Goal: Information Seeking & Learning: Learn about a topic

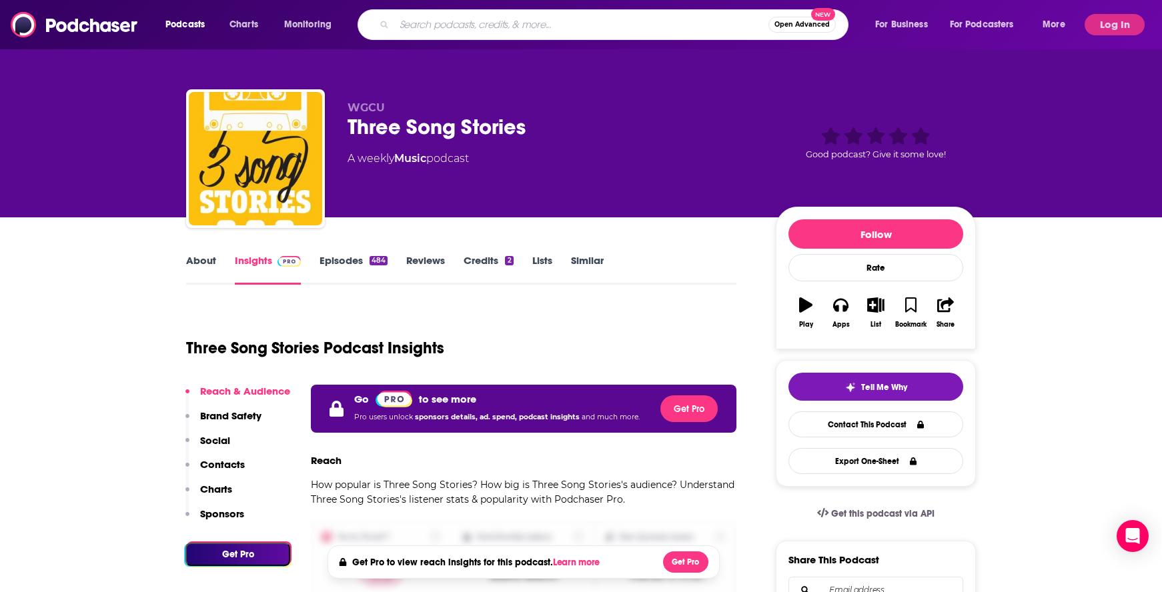
click at [504, 15] on input "Search podcasts, credits, & more..." at bounding box center [581, 24] width 374 height 21
type input "your business on purpose"
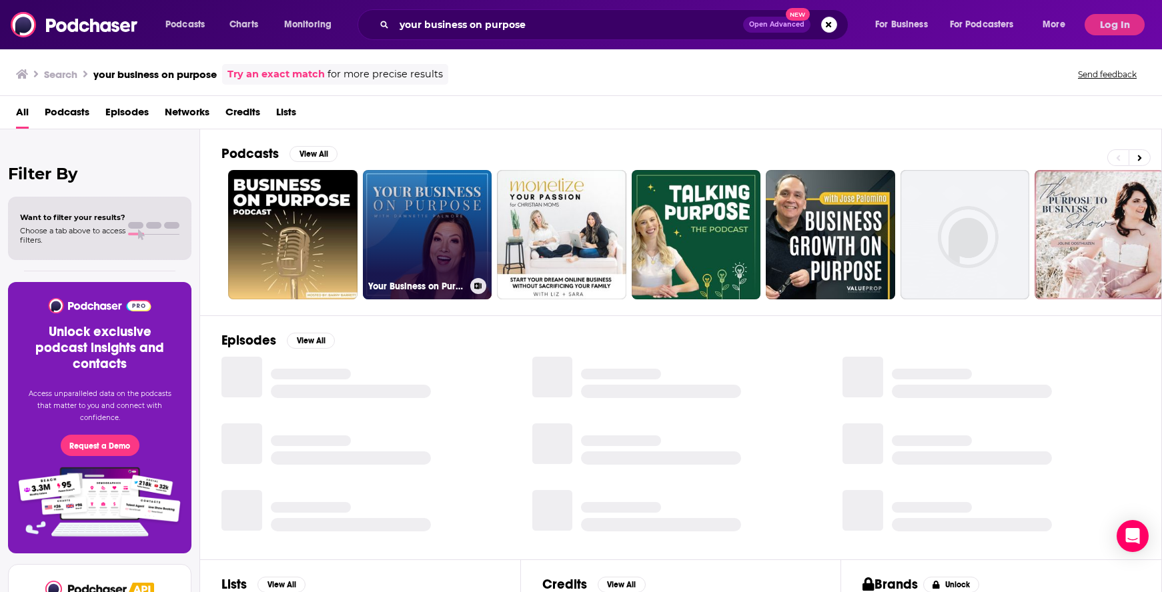
click at [449, 221] on link "Your Business on Purpose" at bounding box center [427, 234] width 129 height 129
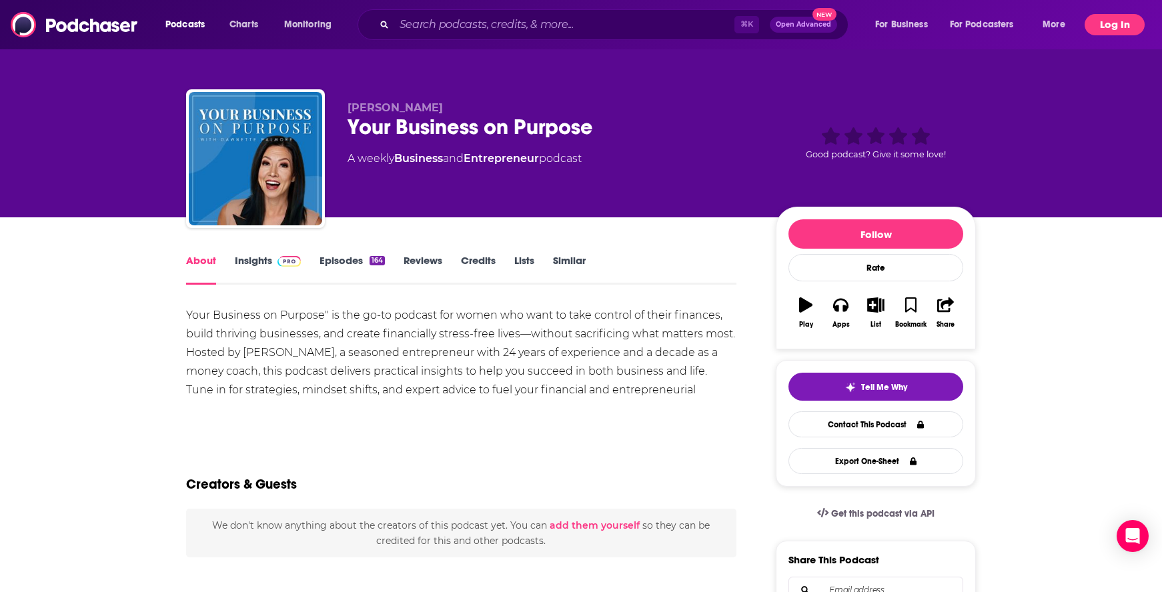
click at [1112, 24] on button "Log In" at bounding box center [1114, 24] width 60 height 21
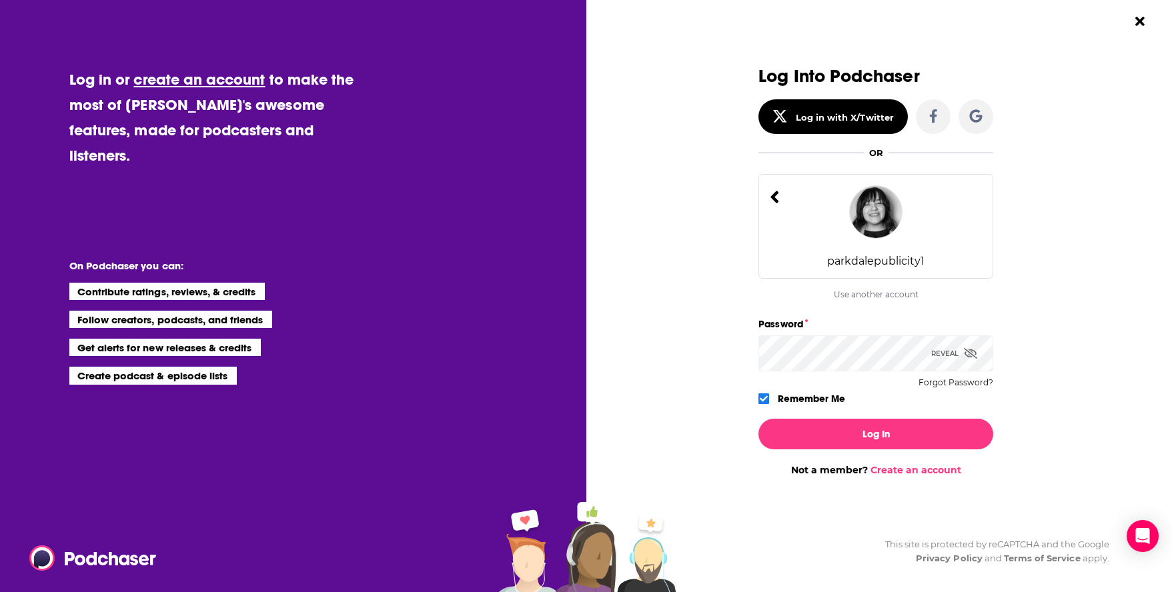
click at [873, 215] on img "Dialog" at bounding box center [875, 211] width 53 height 53
click at [860, 373] on div "Log Into Podchaser Log in with X/Twitter OR parkdalepublicity1 Use another acco…" at bounding box center [875, 237] width 235 height 341
click at [954, 347] on div "Reveal" at bounding box center [954, 353] width 46 height 36
click at [758, 419] on button "Log In" at bounding box center [875, 434] width 235 height 31
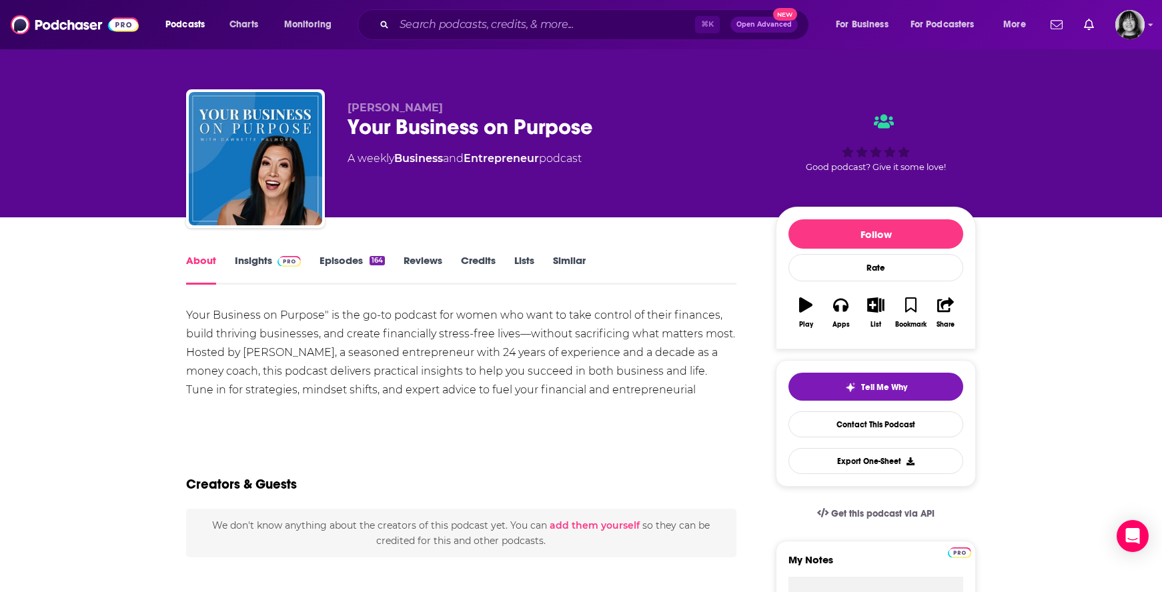
click at [239, 257] on link "Insights" at bounding box center [268, 269] width 66 height 31
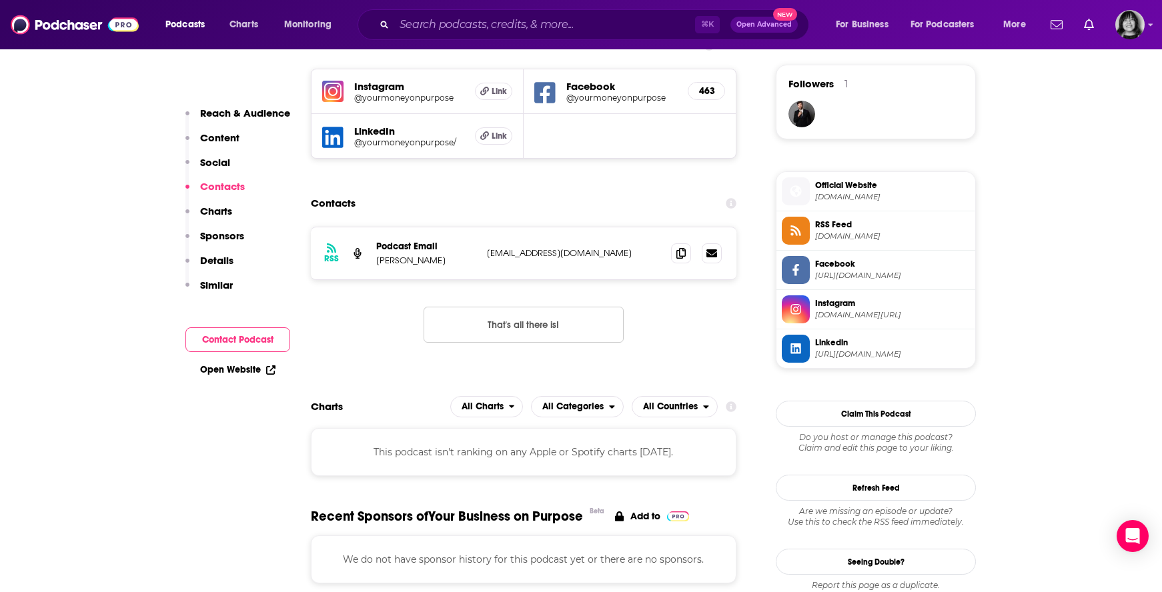
scroll to position [869, 0]
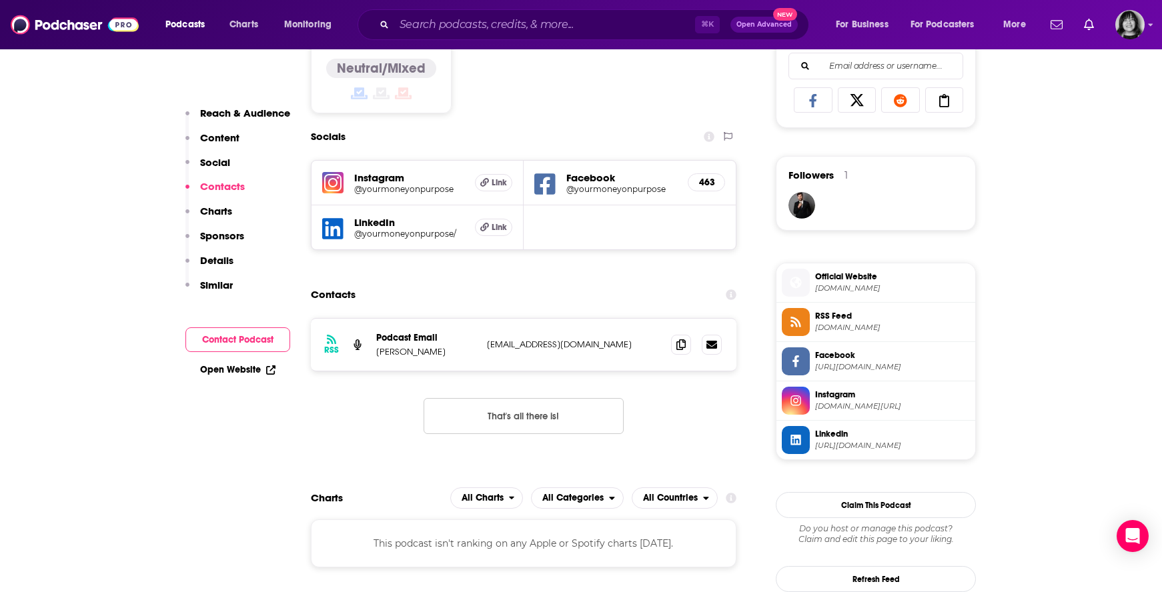
click at [334, 184] on img at bounding box center [332, 182] width 21 height 21
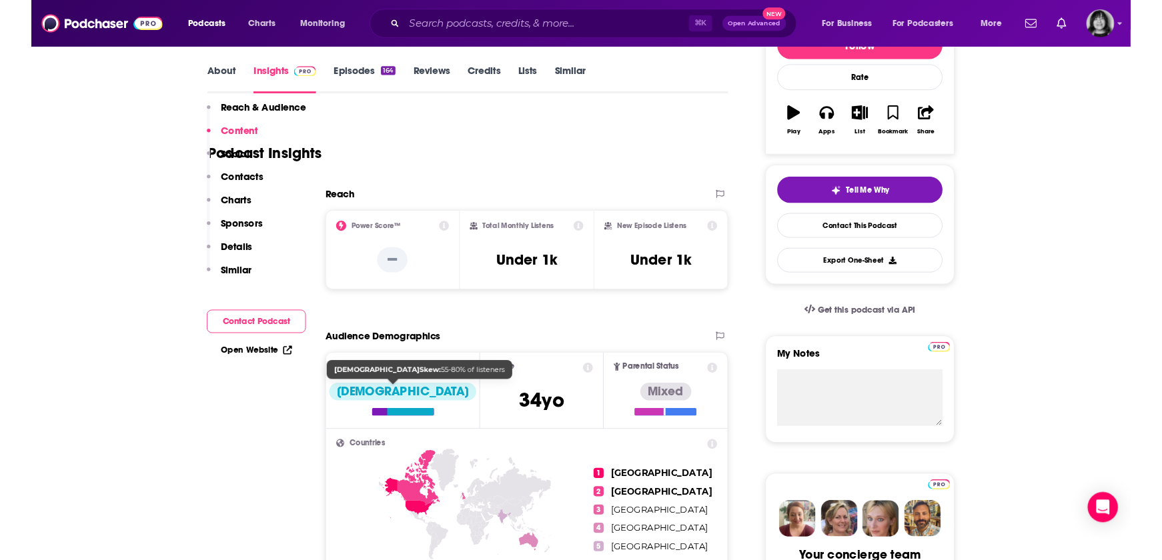
scroll to position [0, 0]
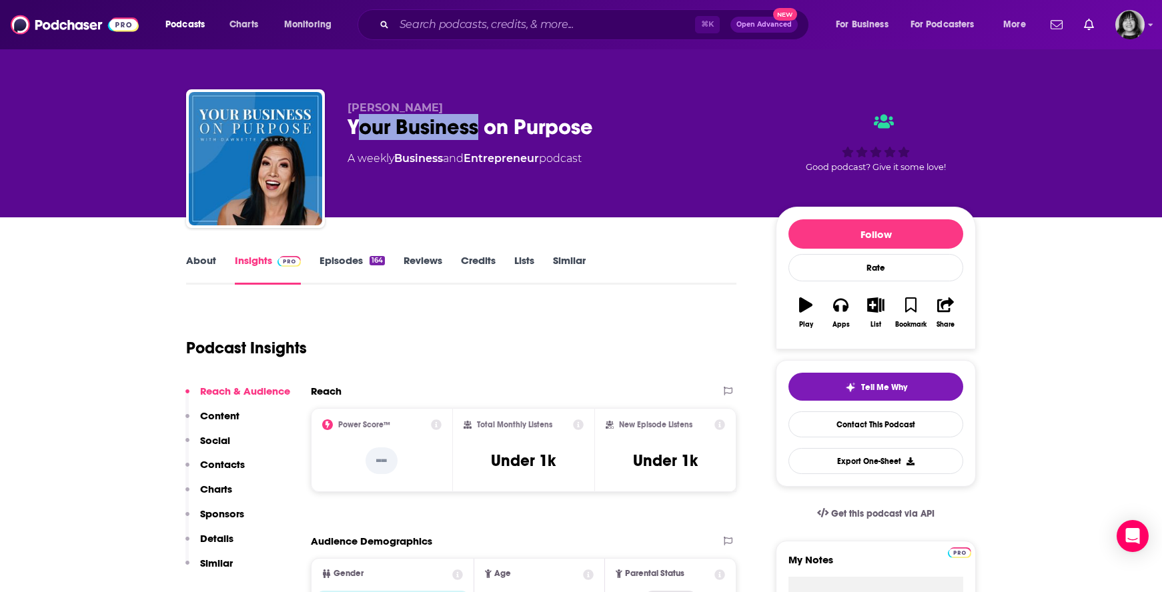
drag, startPoint x: 479, startPoint y: 114, endPoint x: 356, endPoint y: 120, distance: 122.9
click at [356, 120] on div "Your Business on Purpose" at bounding box center [550, 127] width 407 height 26
click at [465, 69] on div "[PERSON_NAME] Your Business on Purpose A weekly Business and Entrepreneur podca…" at bounding box center [581, 108] width 854 height 217
drag, startPoint x: 456, startPoint y: 117, endPoint x: 377, endPoint y: 120, distance: 78.7
click at [377, 120] on div "Your Business on Purpose" at bounding box center [550, 127] width 407 height 26
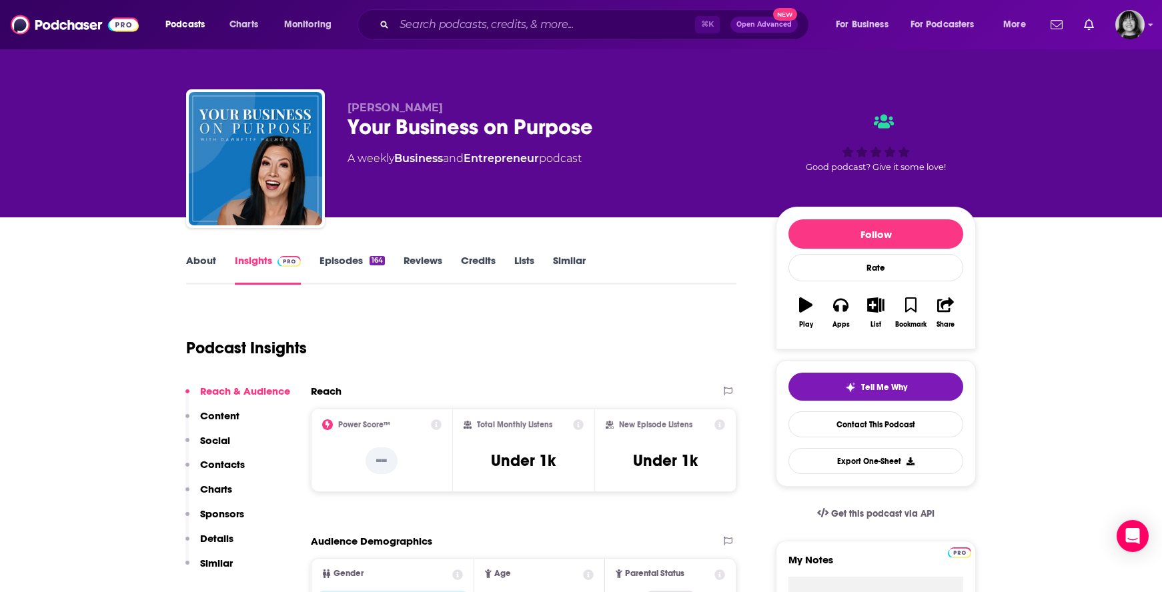
click at [452, 95] on div "[PERSON_NAME] Your Business on Purpose A weekly Business and Entrepreneur podca…" at bounding box center [581, 161] width 790 height 144
drag, startPoint x: 474, startPoint y: 107, endPoint x: 347, endPoint y: 101, distance: 126.8
click at [347, 101] on p "[PERSON_NAME]" at bounding box center [550, 107] width 407 height 13
copy span "[PERSON_NAME]"
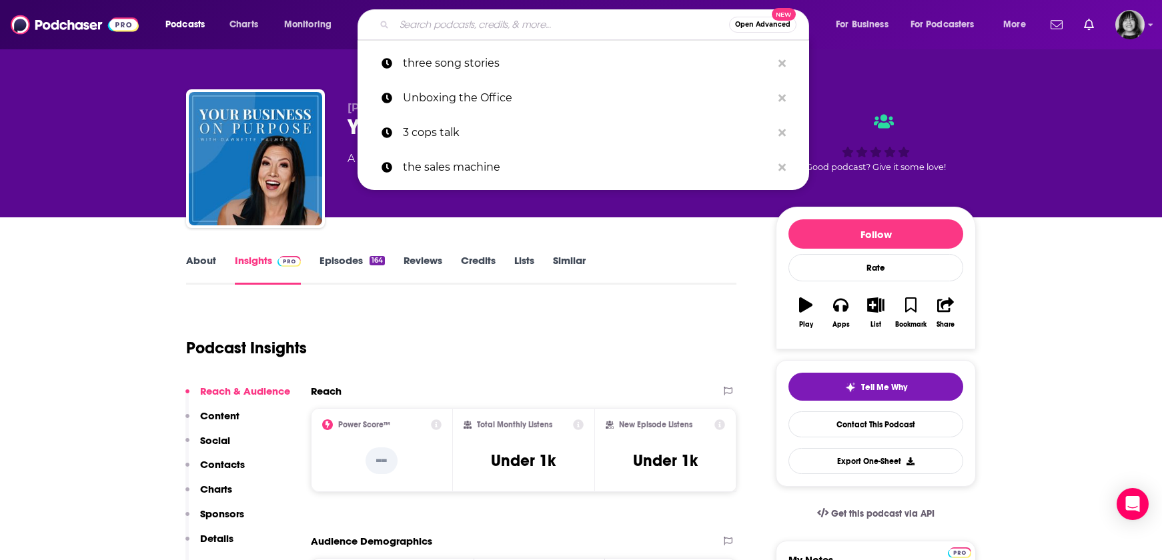
click at [487, 14] on input "Search podcasts, credits, & more..." at bounding box center [561, 24] width 335 height 21
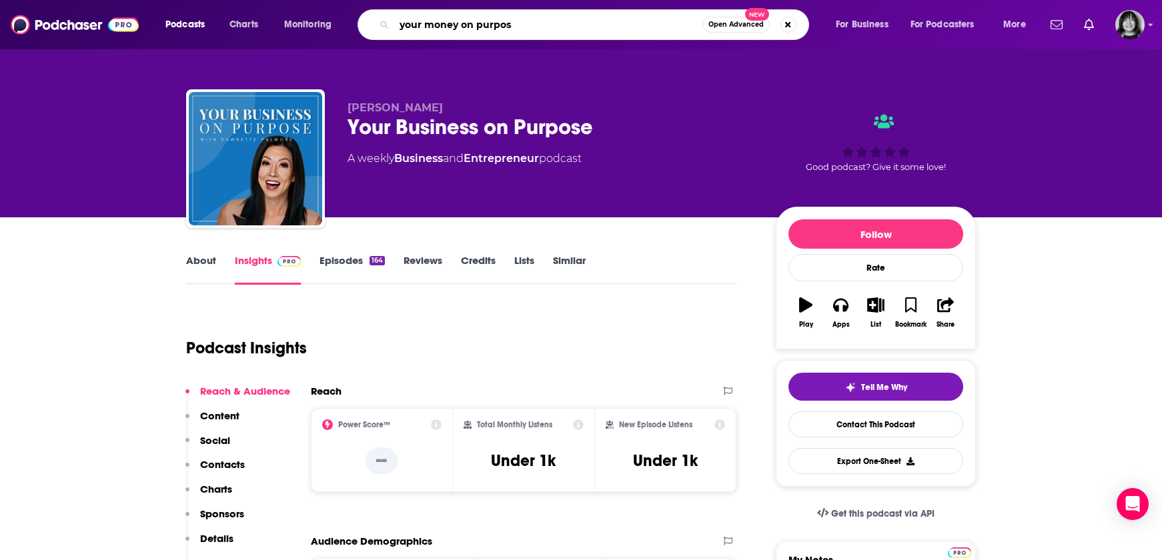
type input "your money on purpose"
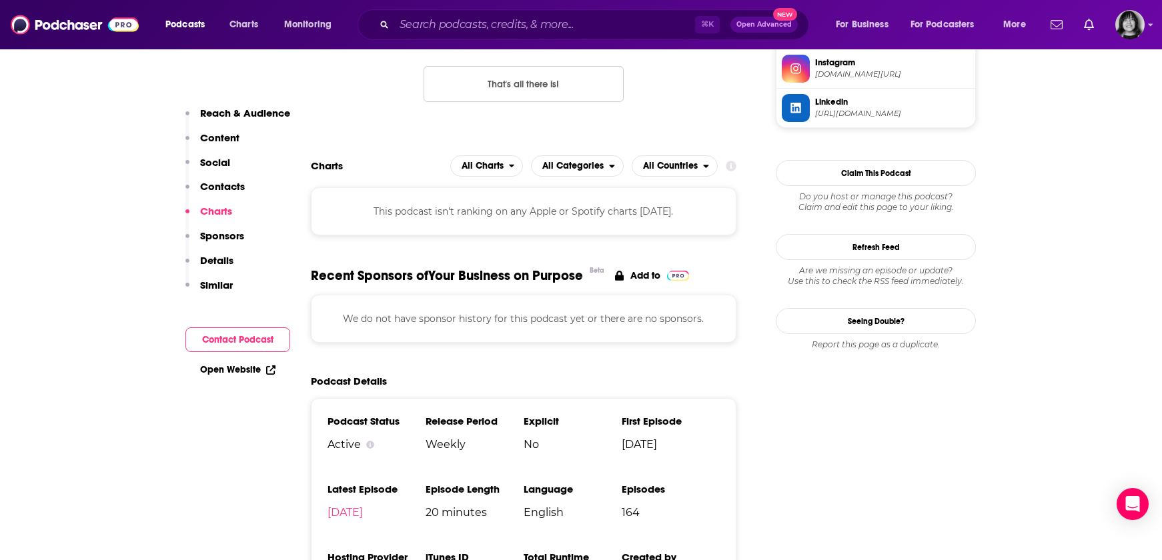
scroll to position [1561, 0]
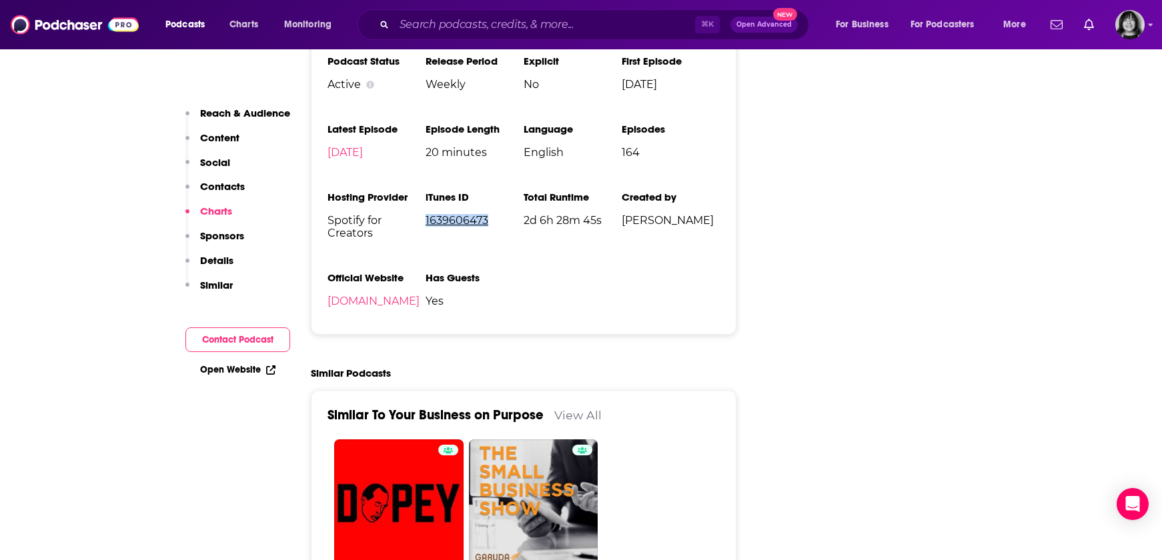
click at [483, 218] on link "1639606473" at bounding box center [456, 220] width 63 height 13
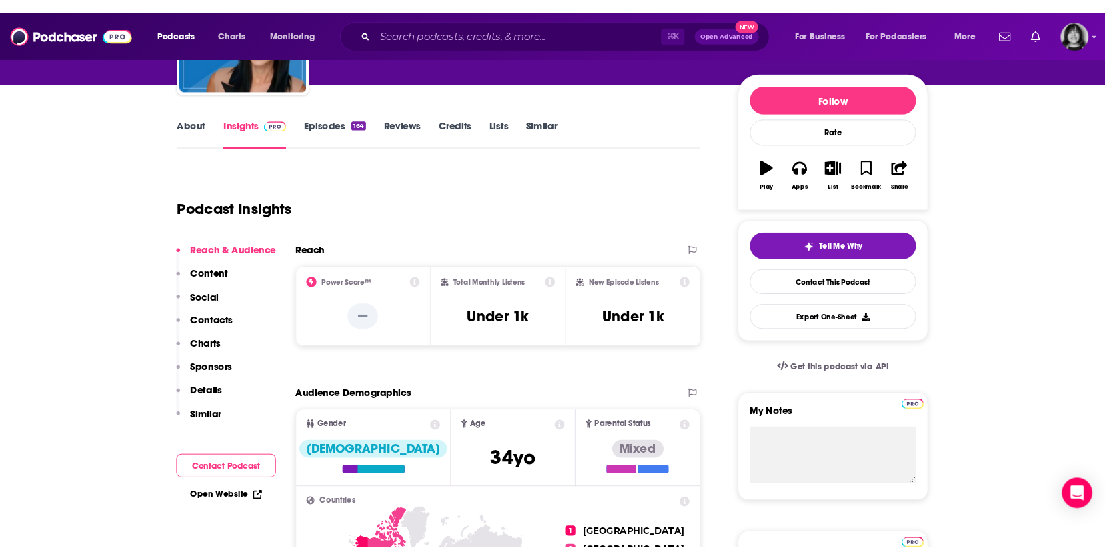
scroll to position [0, 0]
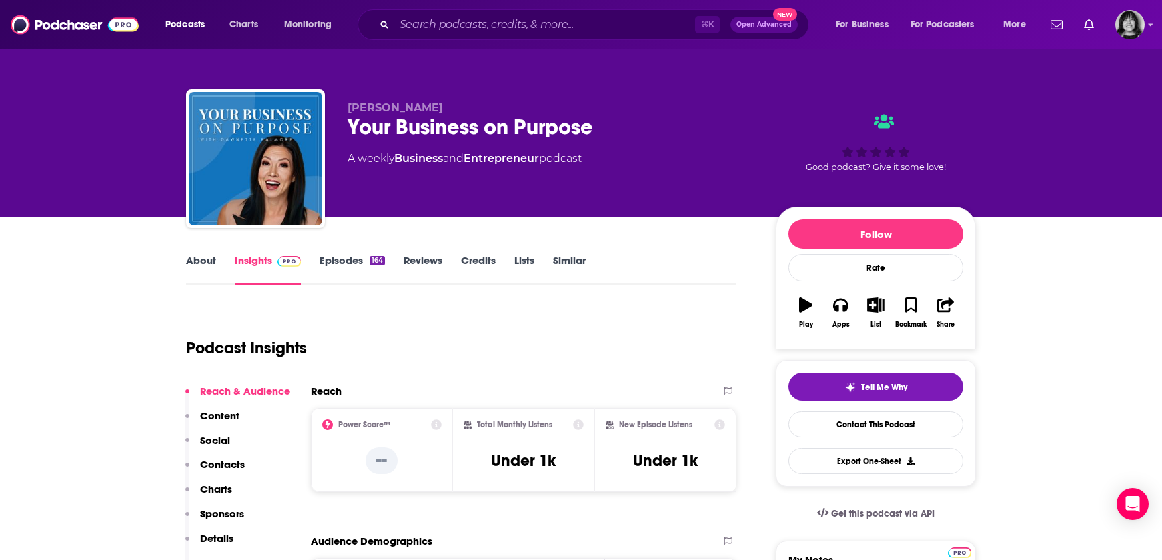
click at [195, 263] on link "About" at bounding box center [201, 269] width 30 height 31
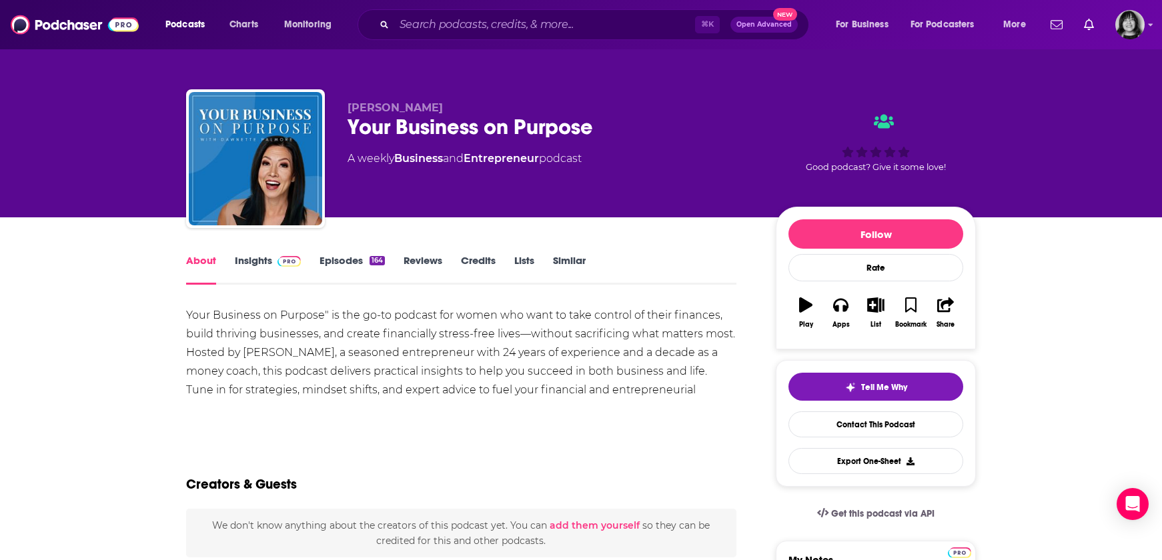
drag, startPoint x: 719, startPoint y: 389, endPoint x: 181, endPoint y: 311, distance: 543.1
copy div "Your Business on Purpose" is the go-to podcast for women who want to take contr…"
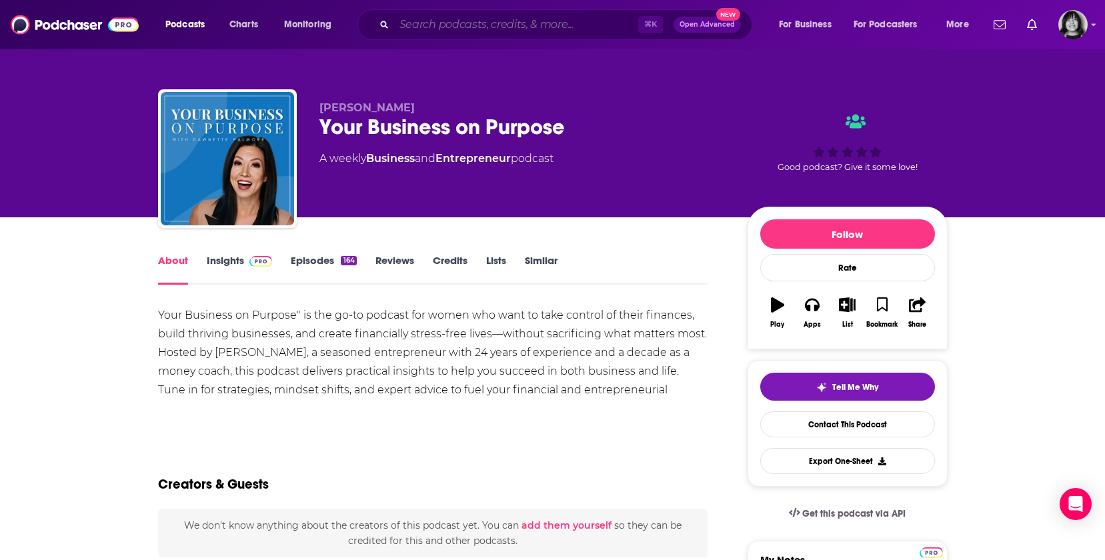
click at [547, 27] on input "Search podcasts, credits, & more..." at bounding box center [516, 24] width 244 height 21
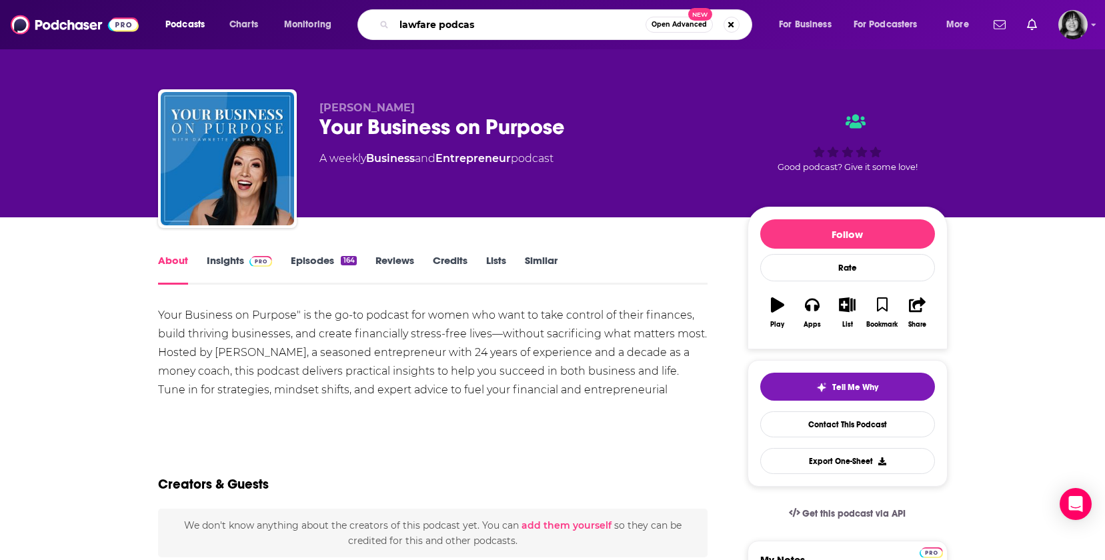
type input "lawfare podcast"
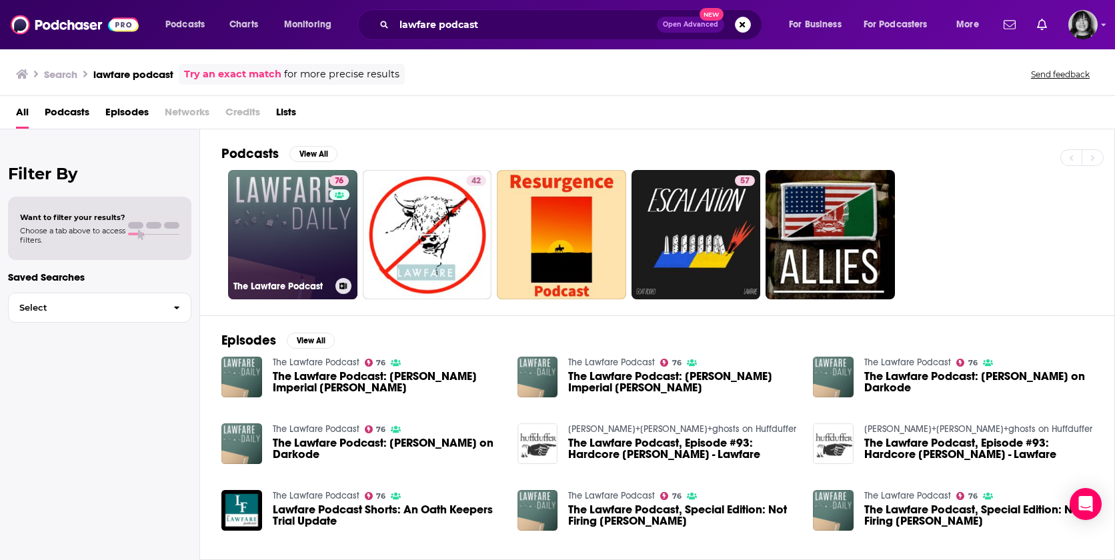
click at [293, 214] on link "76 The Lawfare Podcast" at bounding box center [292, 234] width 129 height 129
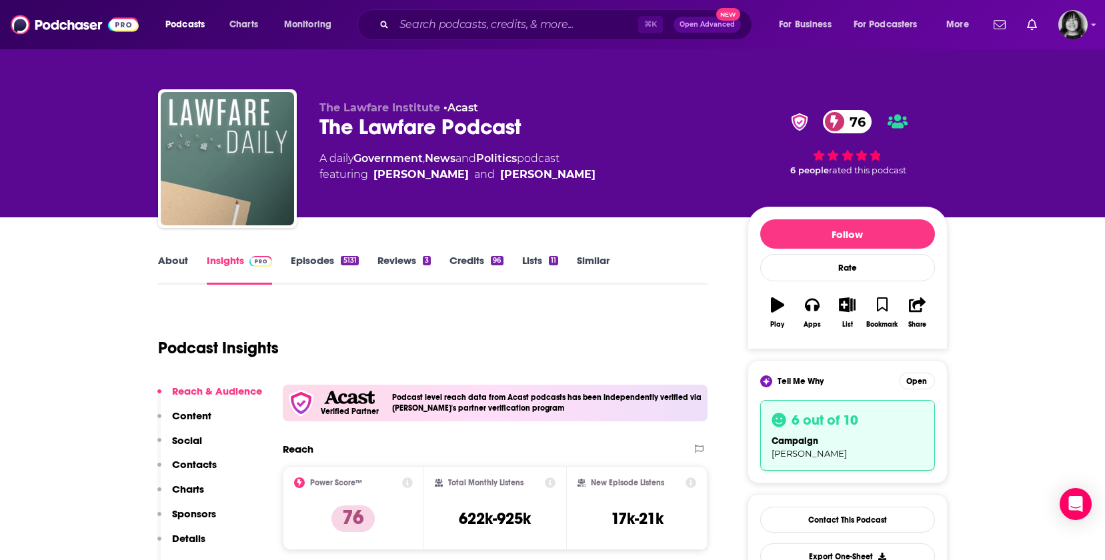
click at [179, 266] on link "About" at bounding box center [173, 269] width 30 height 31
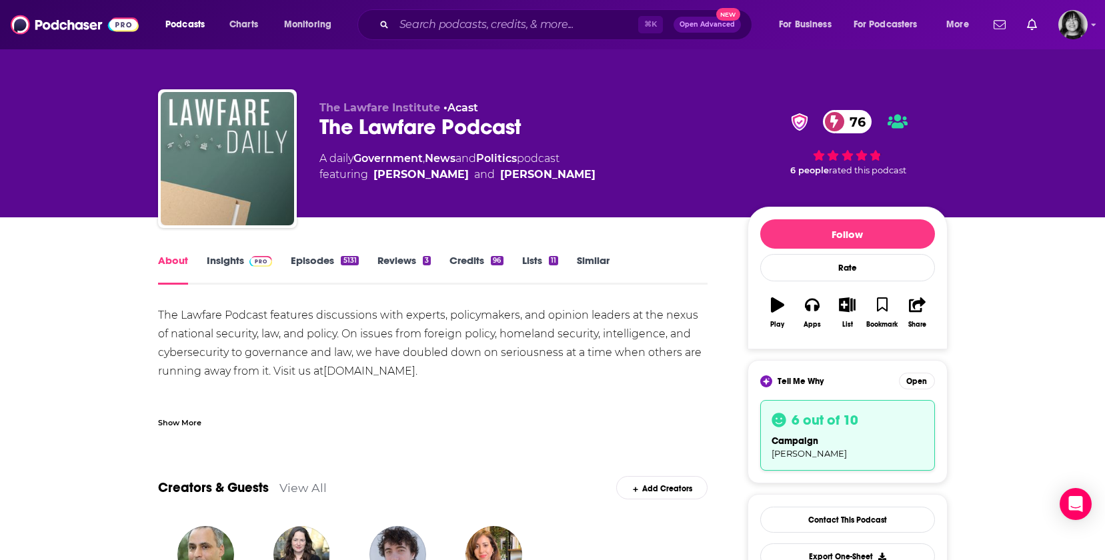
click at [425, 131] on div "The Lawfare Podcast 76" at bounding box center [522, 127] width 407 height 26
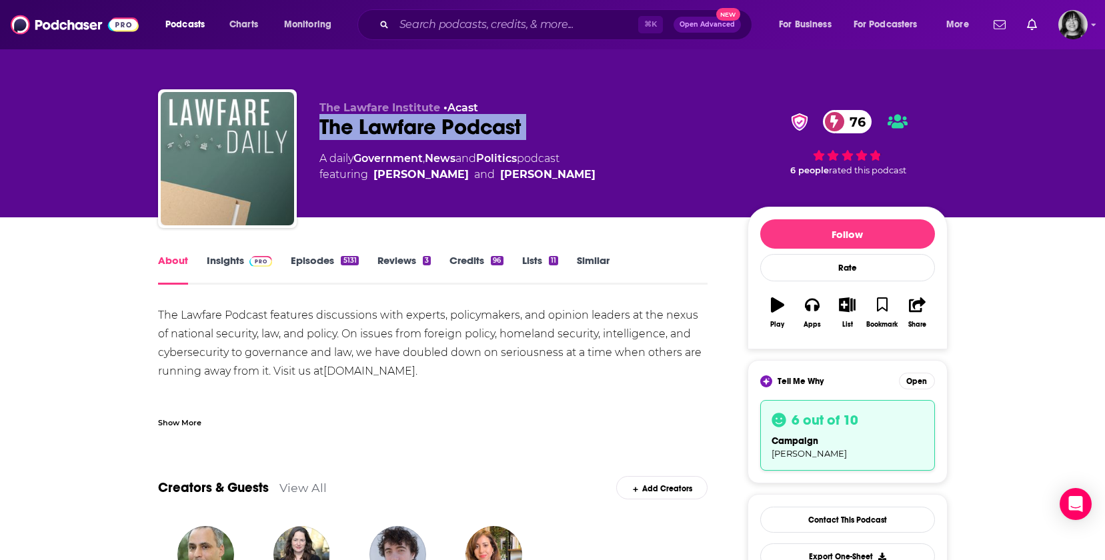
click at [425, 131] on div "The Lawfare Podcast 76" at bounding box center [522, 127] width 407 height 26
copy div "The Lawfare Podcast 76"
click at [239, 263] on link "Insights" at bounding box center [240, 269] width 66 height 31
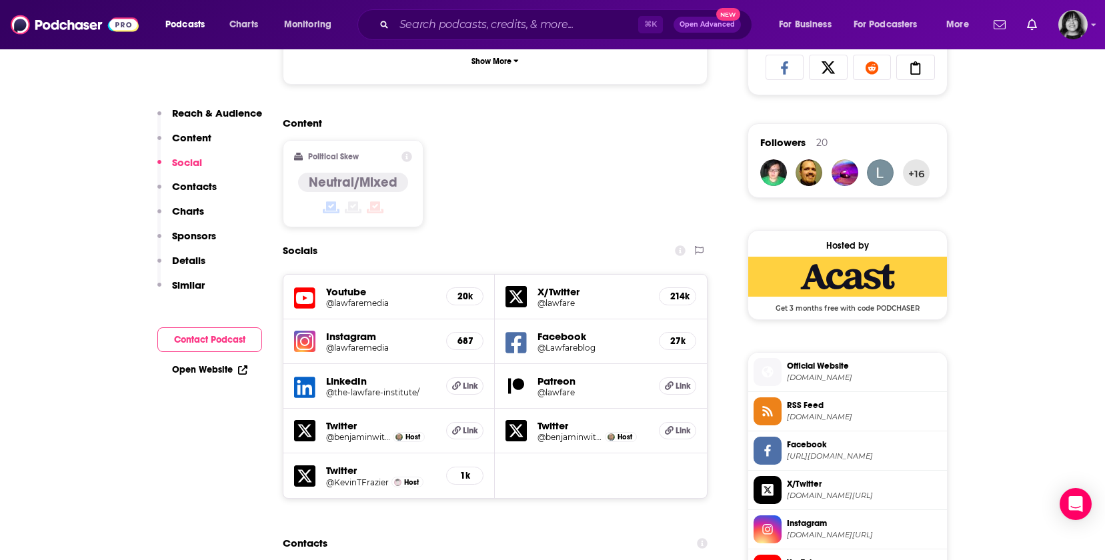
scroll to position [1427, 0]
